Goal: Transaction & Acquisition: Obtain resource

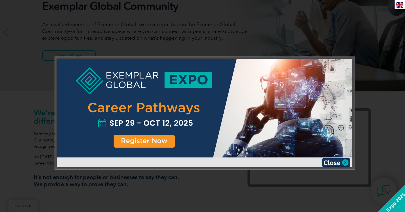
scroll to position [97, 0]
click at [336, 164] on img at bounding box center [336, 162] width 28 height 8
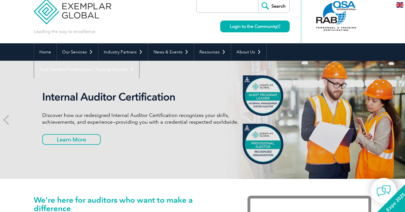
scroll to position [0, 0]
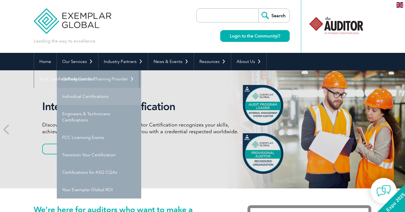
click at [95, 95] on link "Individual Certifications" at bounding box center [99, 96] width 84 height 17
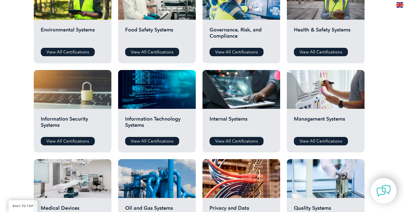
scroll to position [234, 0]
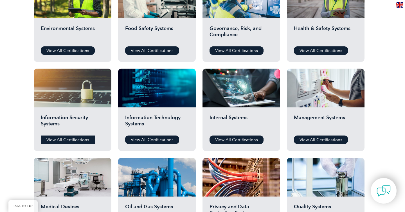
click at [86, 137] on link "View All Certifications" at bounding box center [68, 140] width 54 height 8
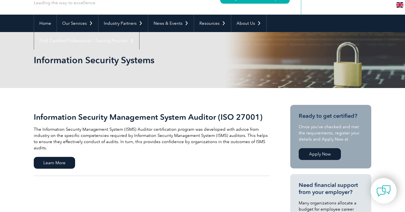
scroll to position [48, 0]
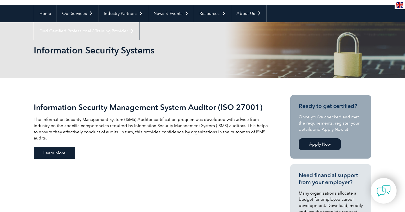
click at [57, 148] on span "Learn More" at bounding box center [54, 153] width 41 height 12
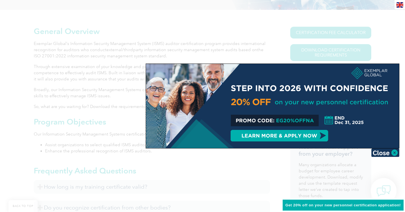
scroll to position [129, 0]
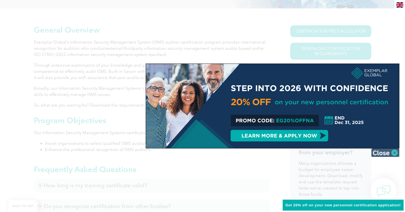
click at [380, 153] on img at bounding box center [386, 153] width 28 height 8
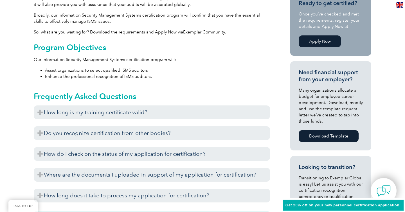
scroll to position [203, 0]
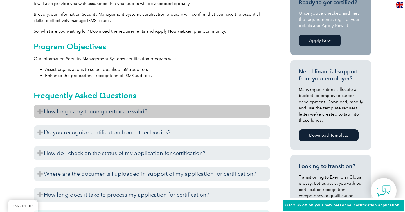
click at [120, 109] on h3 "How long is my training certificate valid?" at bounding box center [152, 112] width 236 height 14
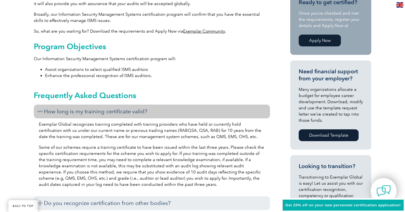
click at [120, 109] on h3 "How long is my training certificate valid?" at bounding box center [152, 112] width 236 height 14
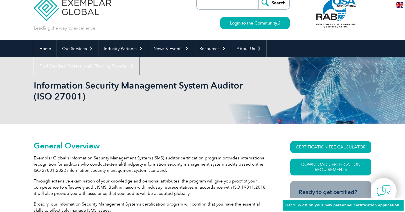
scroll to position [42, 0]
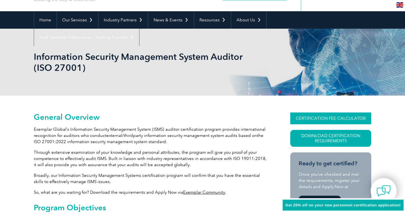
click at [328, 118] on link "CERTIFICATION FEE CALCULATOR" at bounding box center [330, 119] width 81 height 12
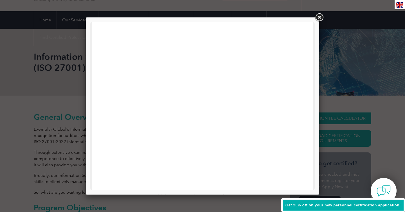
scroll to position [0, 0]
click at [50, 81] on div at bounding box center [202, 106] width 405 height 212
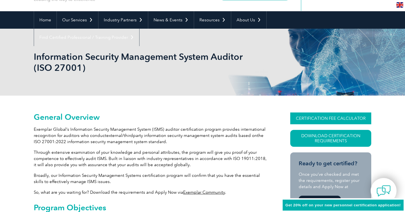
click at [332, 119] on link "CERTIFICATION FEE CALCULATOR" at bounding box center [330, 119] width 81 height 12
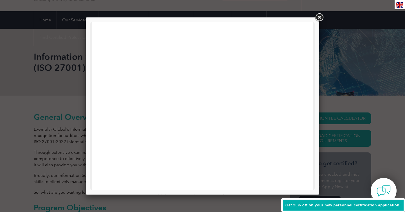
click at [316, 16] on link at bounding box center [319, 17] width 10 height 10
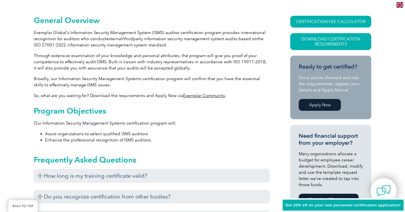
scroll to position [137, 0]
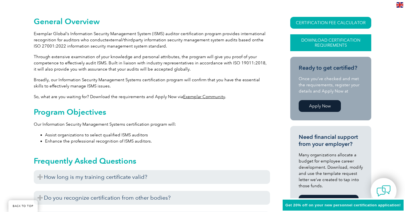
click at [302, 46] on link "Download Certification Requirements" at bounding box center [330, 42] width 81 height 17
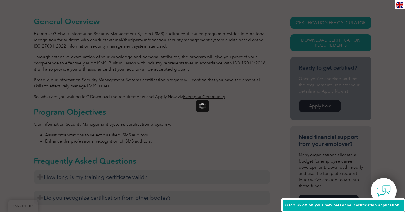
scroll to position [0, 0]
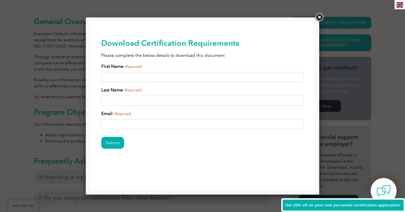
click at [202, 75] on input "First Name (Required)" at bounding box center [202, 77] width 203 height 10
type input "Susie"
click at [167, 104] on input "Last Name (Required)" at bounding box center [202, 101] width 203 height 10
type input "Neves"
click at [143, 127] on input "Email (Required)" at bounding box center [202, 124] width 203 height 10
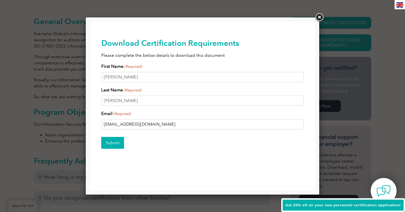
type input "nevessusie@gmail.com"
click at [119, 147] on input "Submit" at bounding box center [112, 143] width 23 height 12
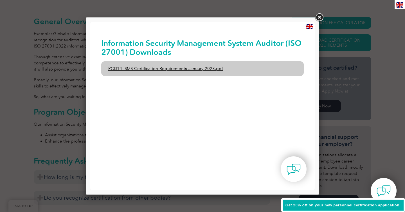
click at [161, 67] on link "PCD14-ISMS-Certification-Requirements-January-2023.pdf" at bounding box center [202, 68] width 203 height 15
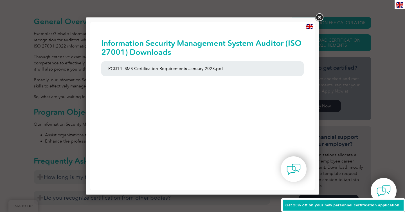
click at [319, 15] on link at bounding box center [319, 17] width 10 height 10
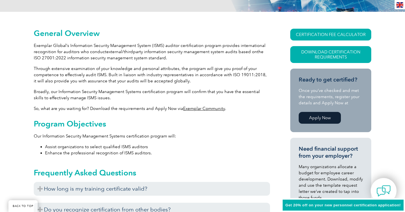
scroll to position [126, 0]
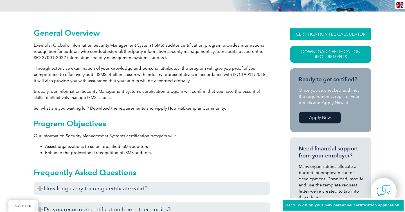
click at [314, 36] on link "CERTIFICATION FEE CALCULATOR" at bounding box center [330, 34] width 81 height 12
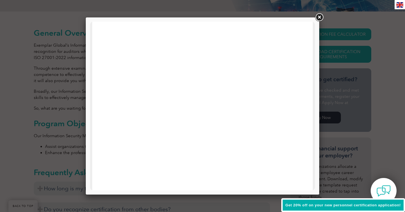
scroll to position [269, 0]
click at [320, 17] on link at bounding box center [319, 17] width 10 height 10
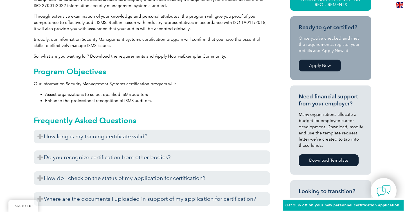
scroll to position [178, 0]
click at [314, 60] on link "Apply Now" at bounding box center [320, 65] width 42 height 12
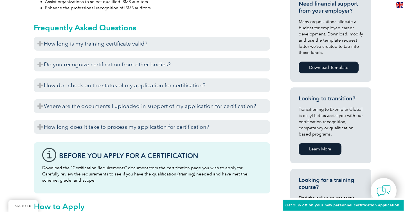
scroll to position [272, 0]
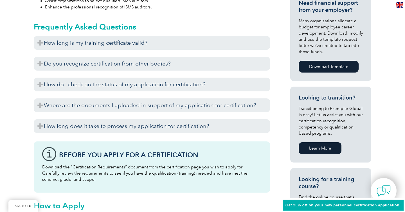
click at [326, 64] on link "Download Template" at bounding box center [329, 67] width 60 height 12
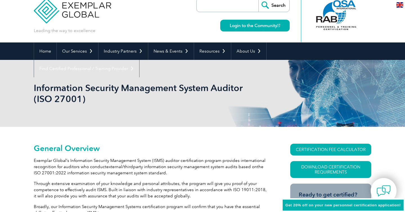
scroll to position [0, 0]
